Goal: Transaction & Acquisition: Purchase product/service

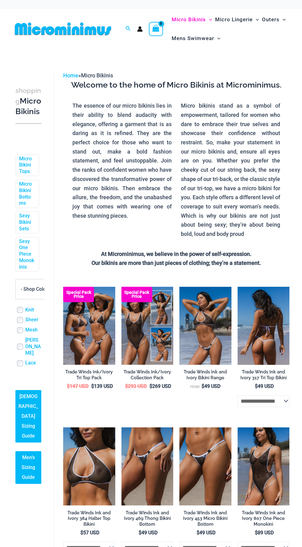
click at [267, 325] on img at bounding box center [264, 326] width 52 height 78
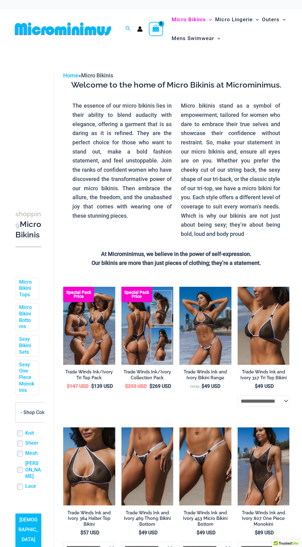
click at [147, 349] on img at bounding box center [148, 326] width 52 height 78
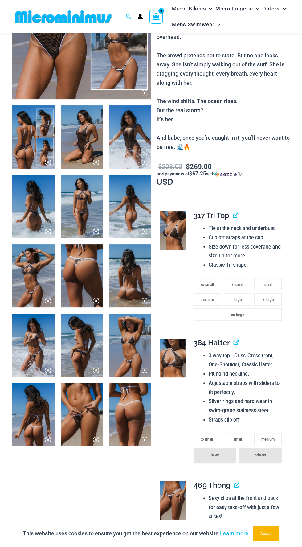
scroll to position [161, 0]
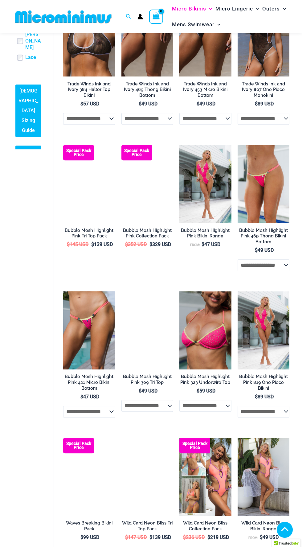
scroll to position [424, 0]
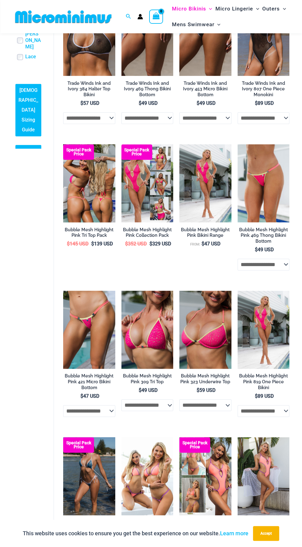
click at [91, 194] on img at bounding box center [89, 183] width 52 height 78
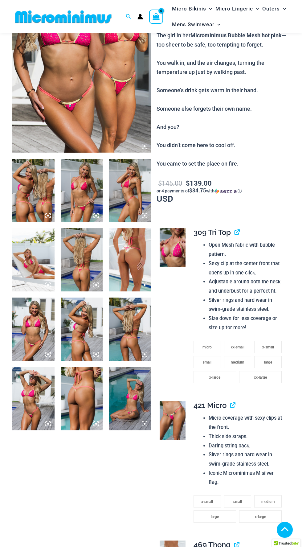
scroll to position [113, 0]
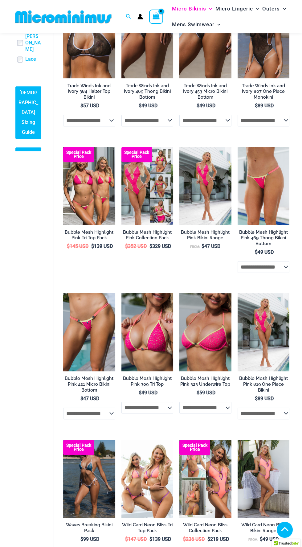
scroll to position [424, 0]
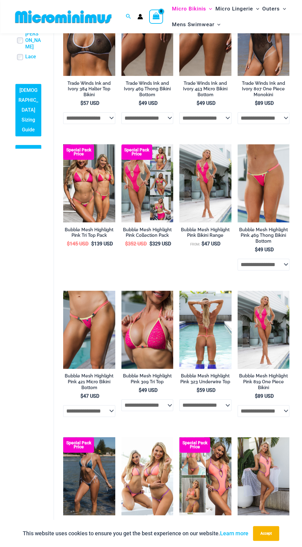
click at [209, 346] on img at bounding box center [206, 330] width 52 height 78
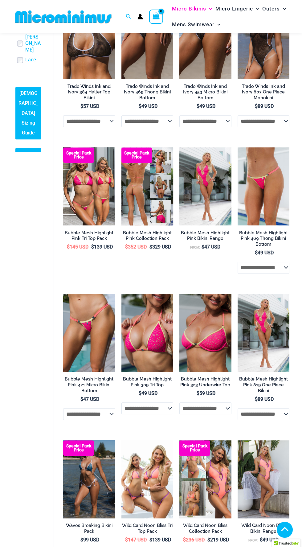
click at [143, 211] on img at bounding box center [148, 186] width 52 height 78
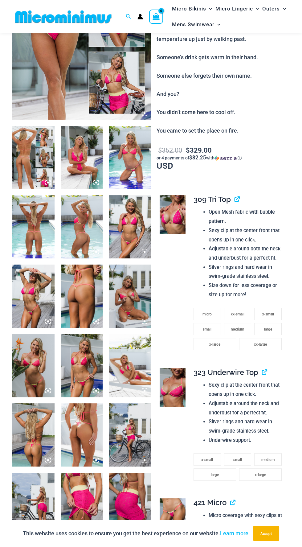
scroll to position [145, 0]
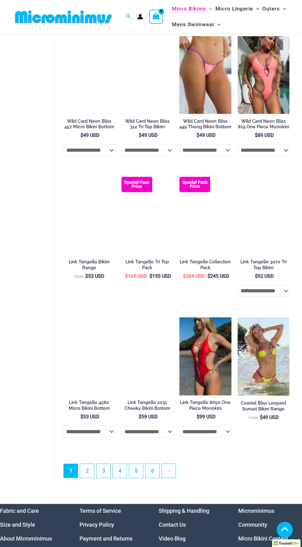
scroll to position [1035, 0]
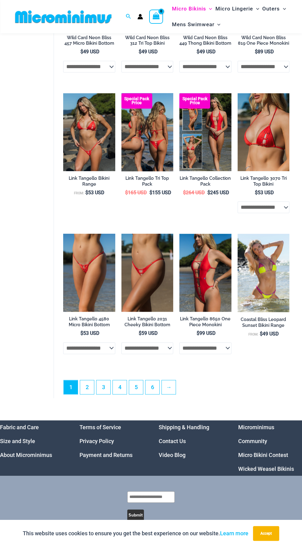
click at [155, 150] on img at bounding box center [148, 132] width 52 height 78
